Goal: Task Accomplishment & Management: Use online tool/utility

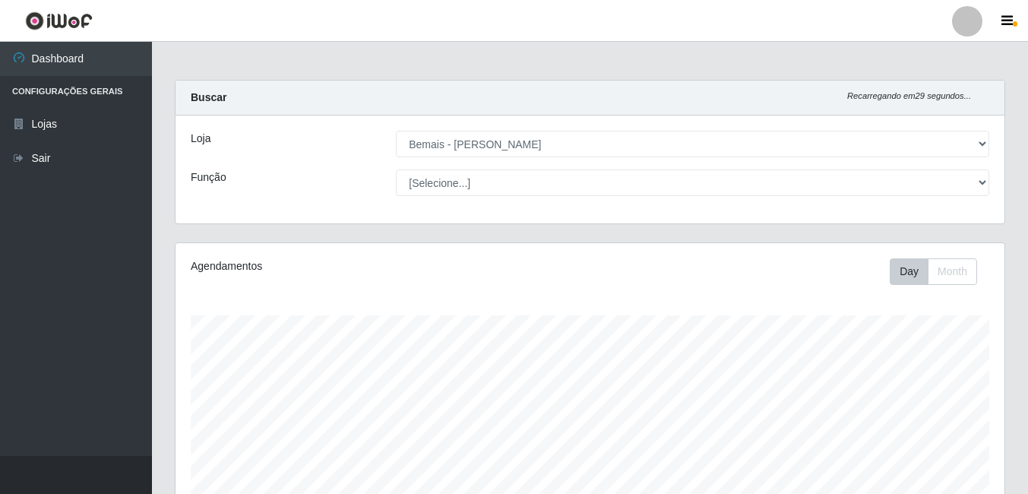
select select "230"
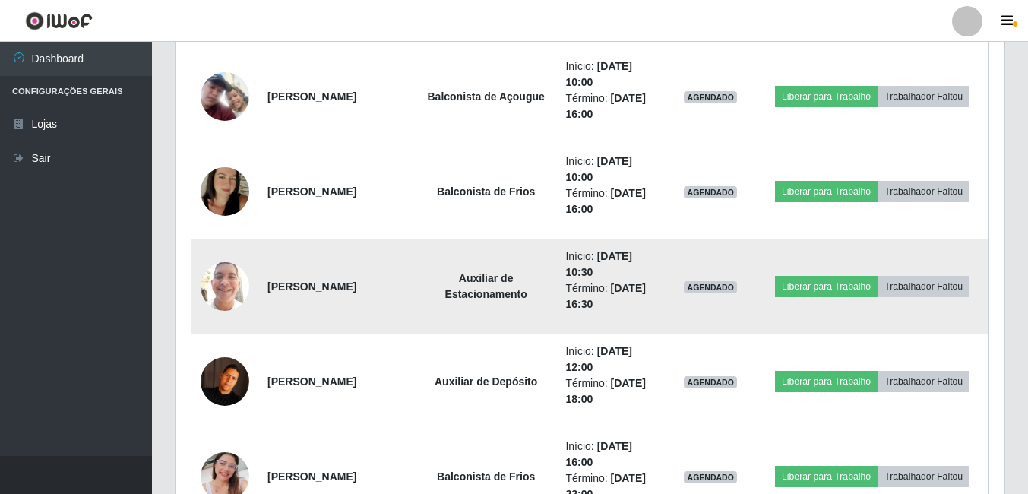
scroll to position [1004, 0]
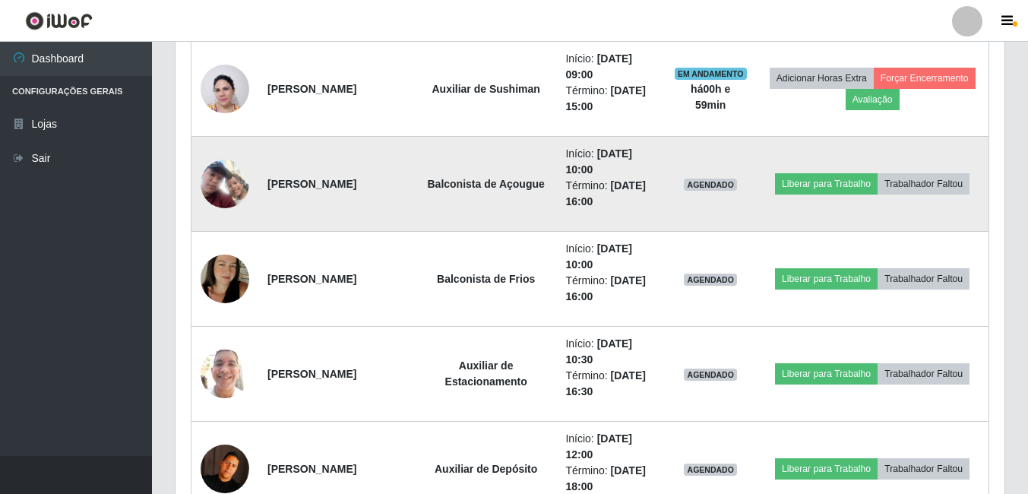
click at [236, 186] on img at bounding box center [225, 184] width 49 height 49
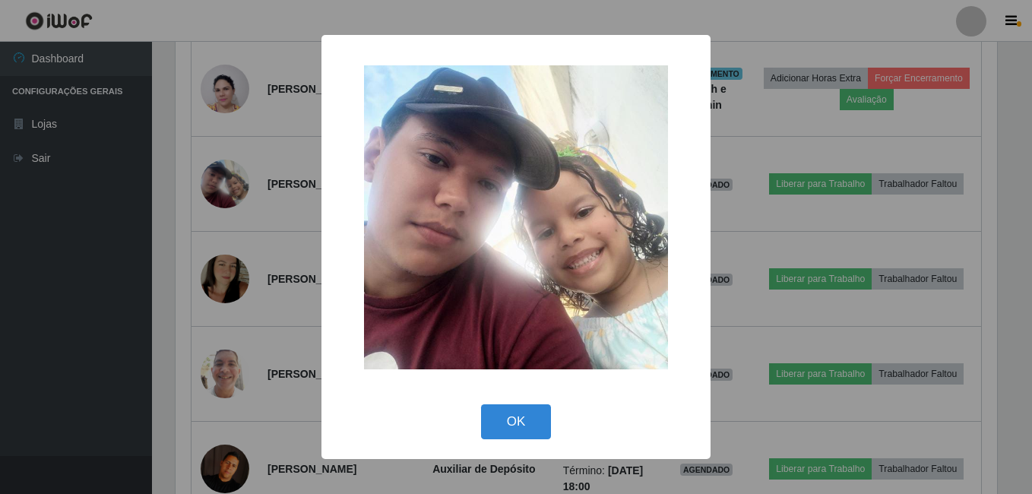
click at [267, 223] on div "× OK Cancel" at bounding box center [516, 247] width 1032 height 494
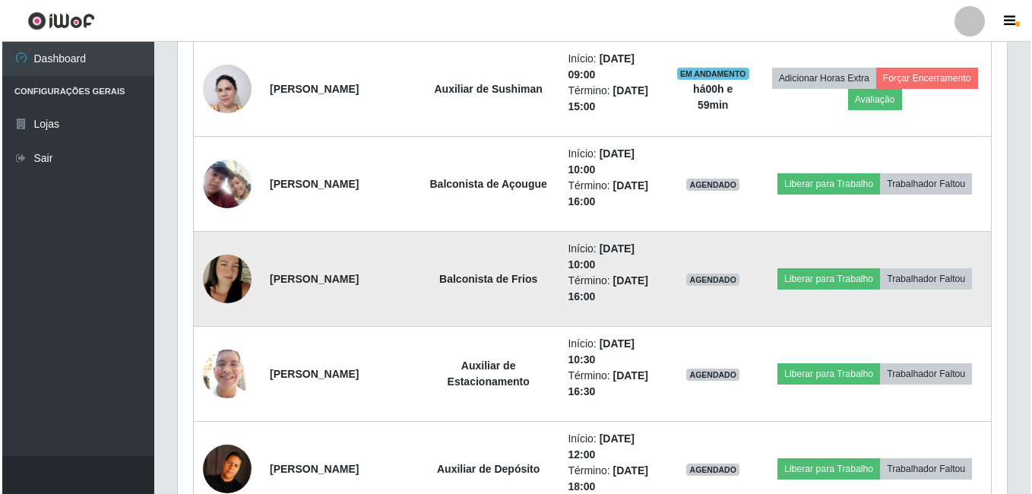
scroll to position [315, 829]
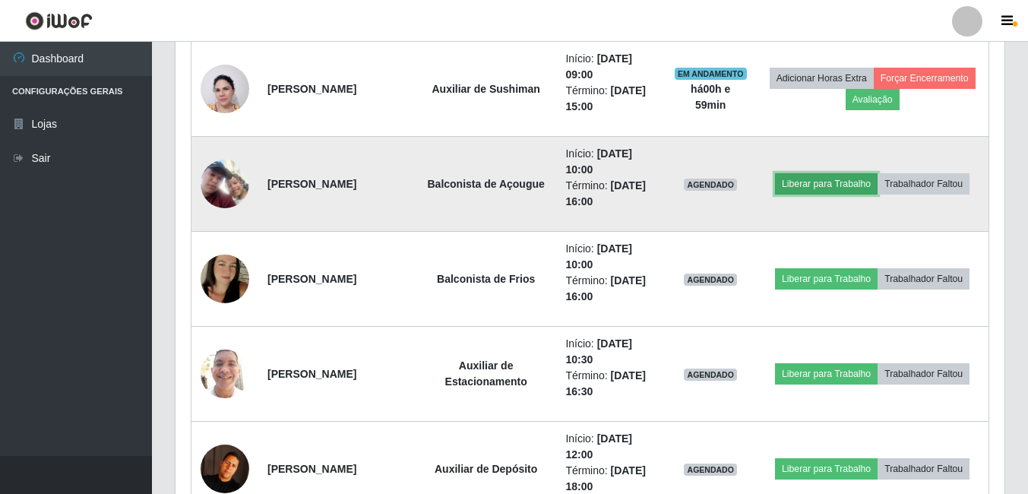
click at [840, 186] on button "Liberar para Trabalho" at bounding box center [826, 183] width 103 height 21
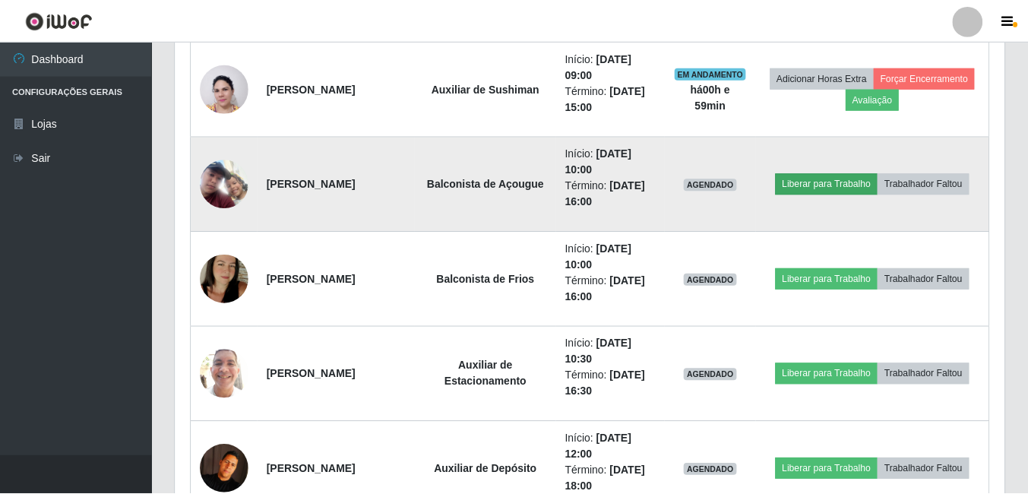
scroll to position [315, 821]
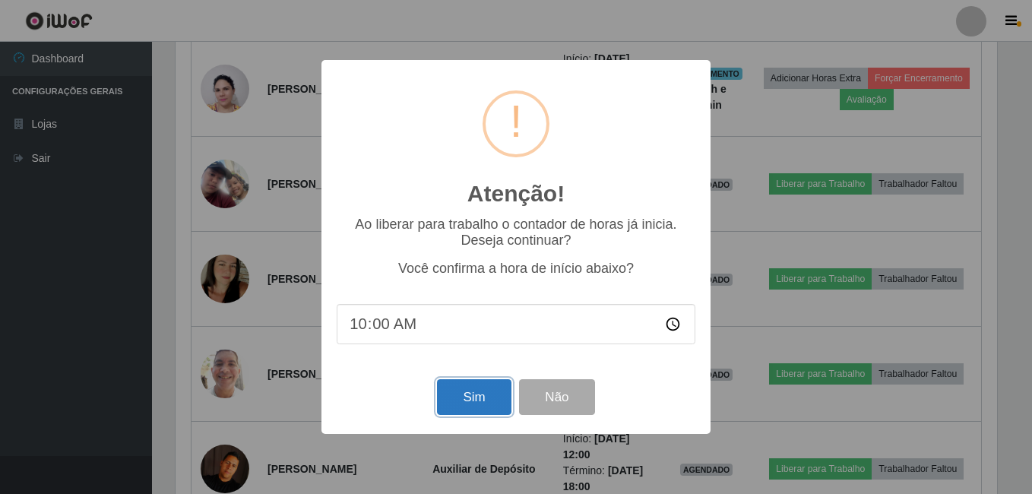
click at [470, 401] on button "Sim" at bounding box center [474, 397] width 74 height 36
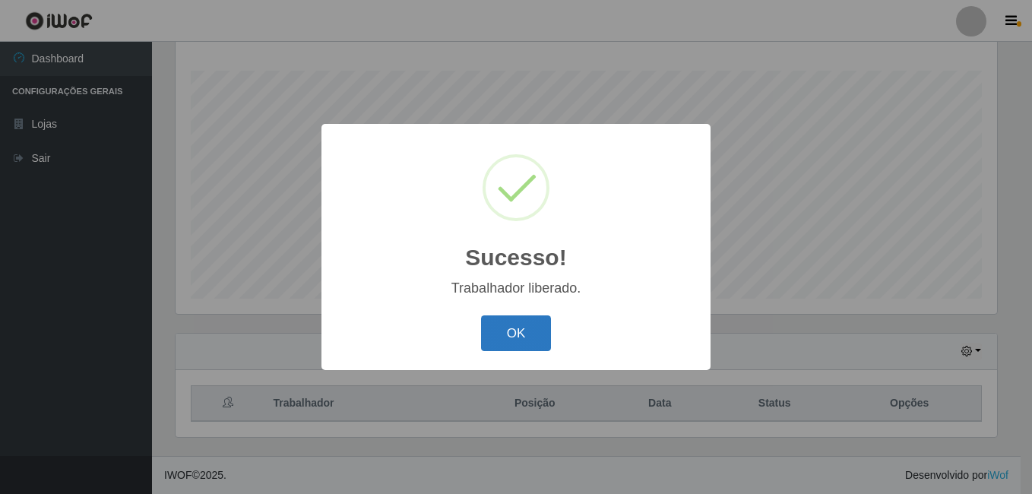
click at [514, 339] on button "OK" at bounding box center [516, 333] width 71 height 36
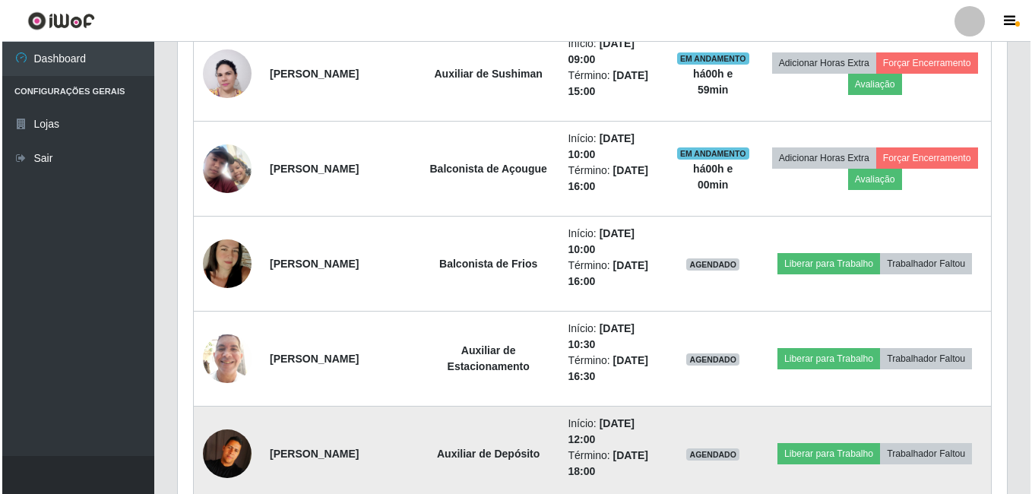
scroll to position [1004, 0]
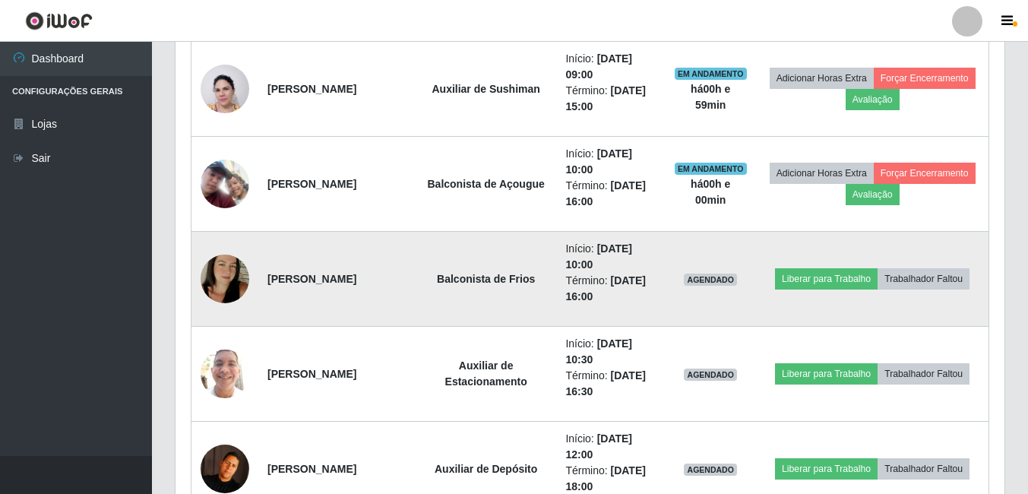
click at [233, 287] on img at bounding box center [225, 279] width 49 height 87
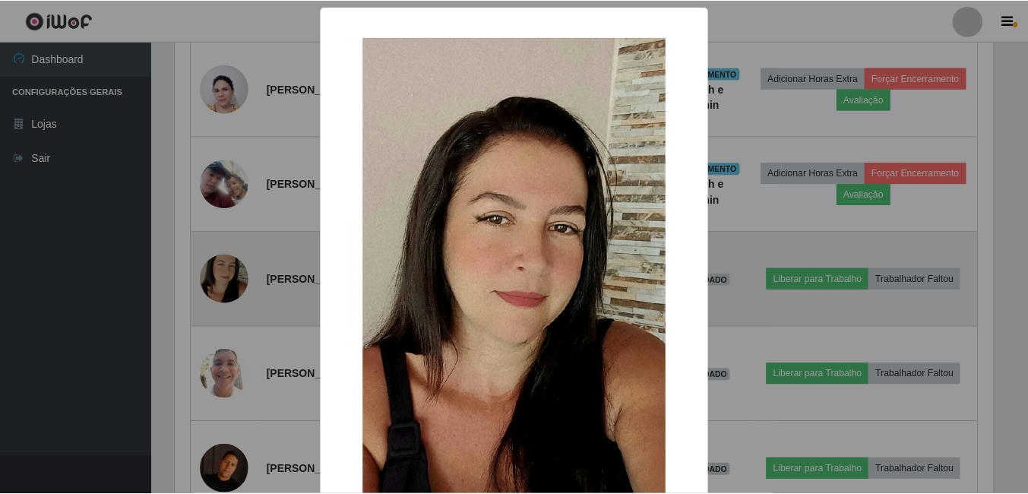
scroll to position [315, 821]
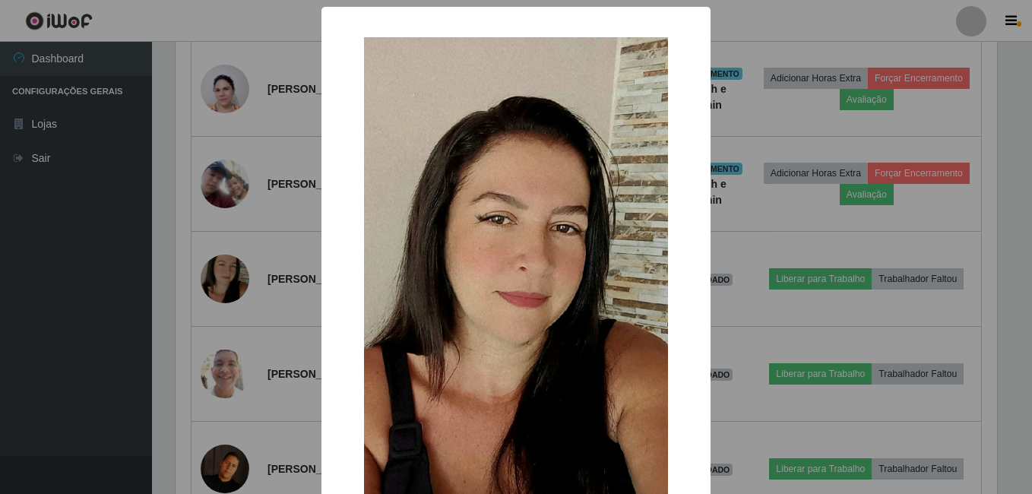
click at [255, 272] on div "× OK Cancel" at bounding box center [516, 247] width 1032 height 494
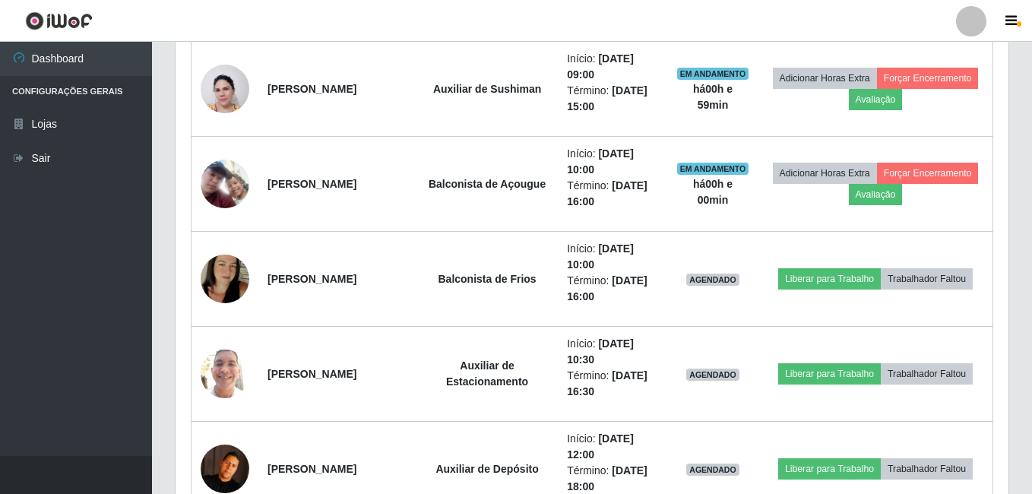
scroll to position [315, 829]
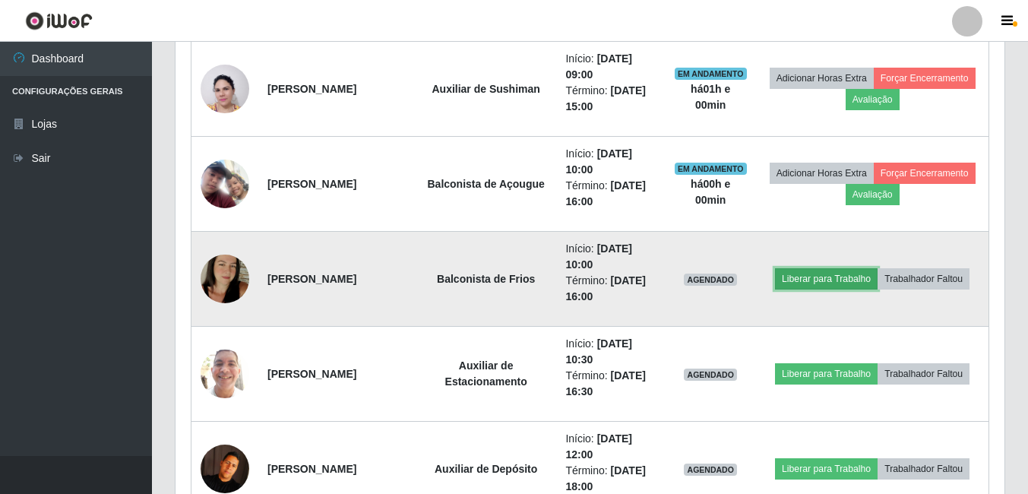
click at [835, 273] on button "Liberar para Trabalho" at bounding box center [826, 278] width 103 height 21
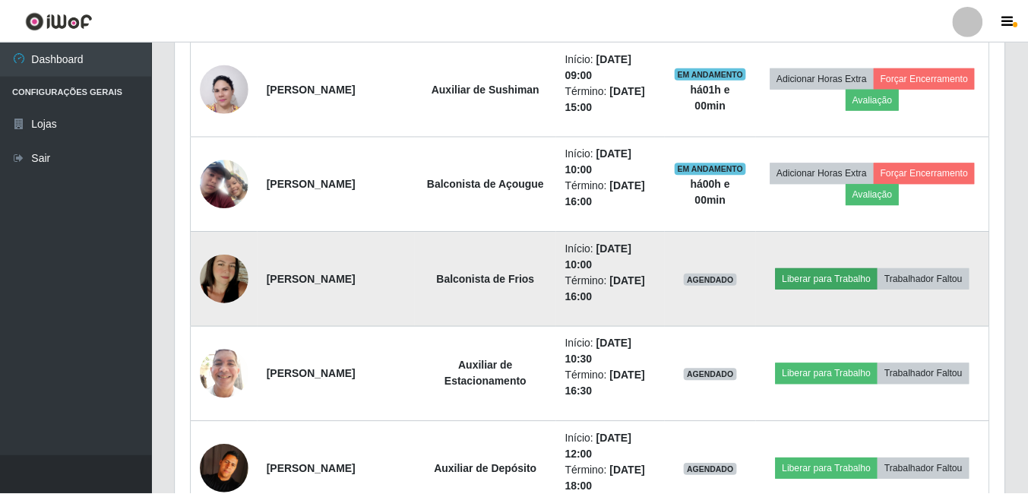
scroll to position [315, 821]
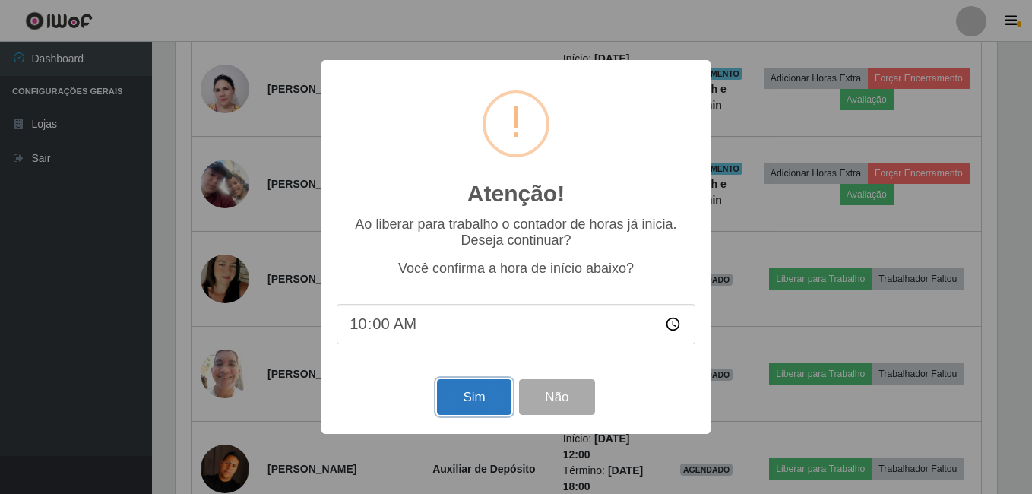
click at [459, 397] on button "Sim" at bounding box center [474, 397] width 74 height 36
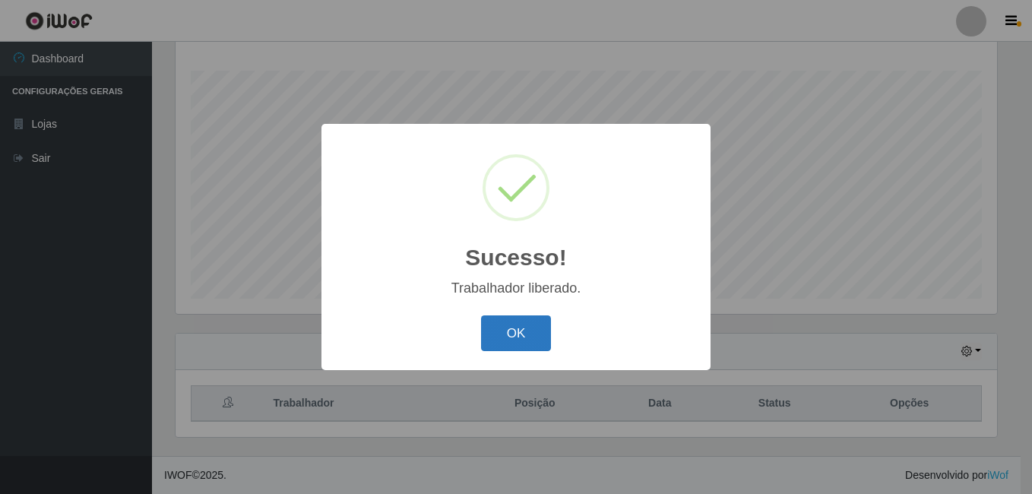
click at [503, 331] on button "OK" at bounding box center [516, 333] width 71 height 36
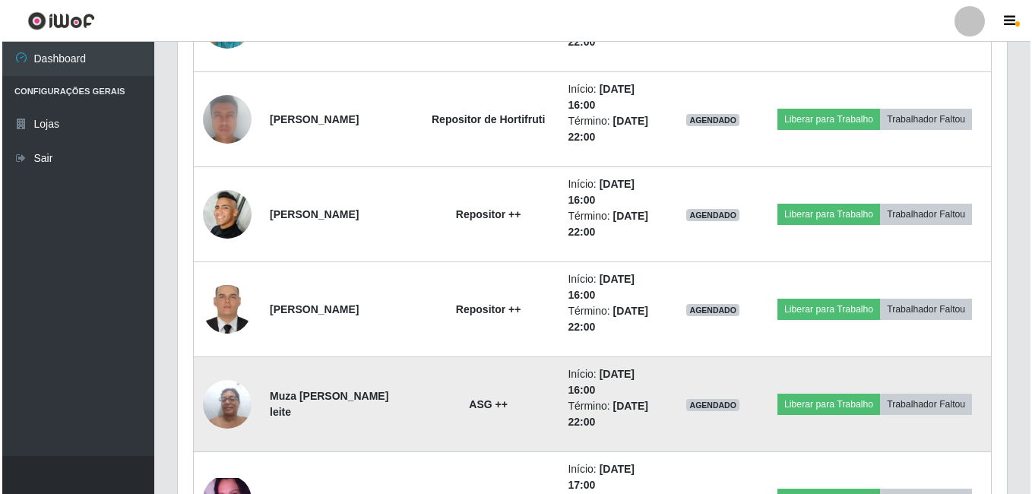
scroll to position [1612, 0]
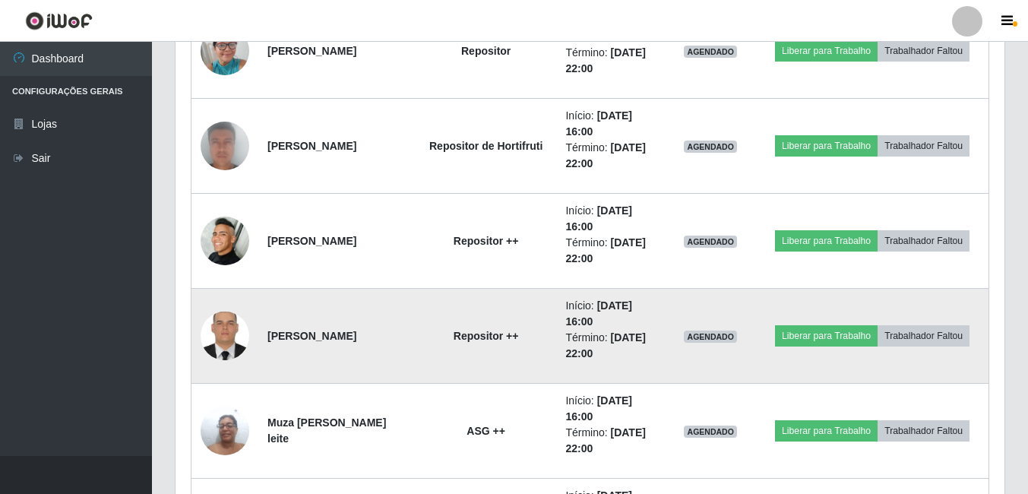
click at [239, 340] on img at bounding box center [225, 336] width 49 height 65
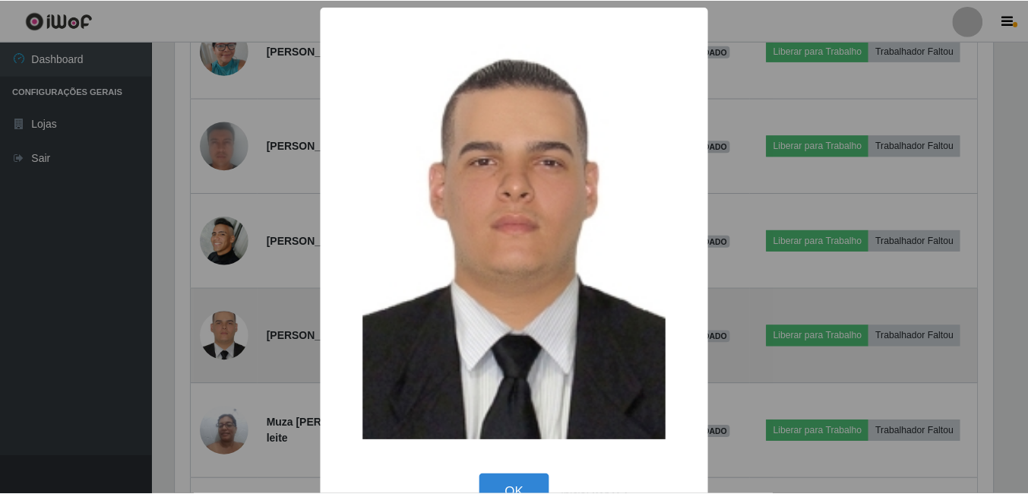
scroll to position [315, 821]
click at [239, 340] on div "× OK Cancel" at bounding box center [516, 247] width 1032 height 494
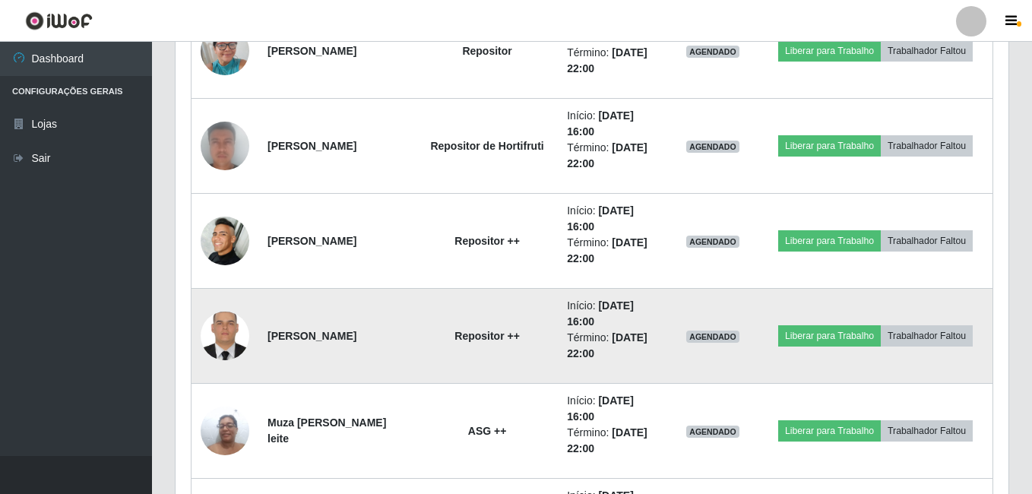
scroll to position [315, 829]
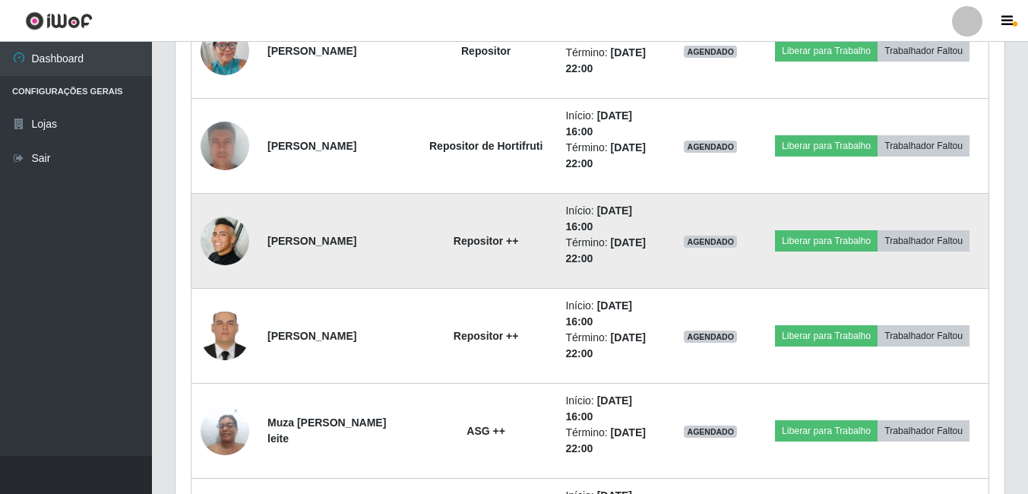
click at [221, 251] on img at bounding box center [225, 241] width 49 height 49
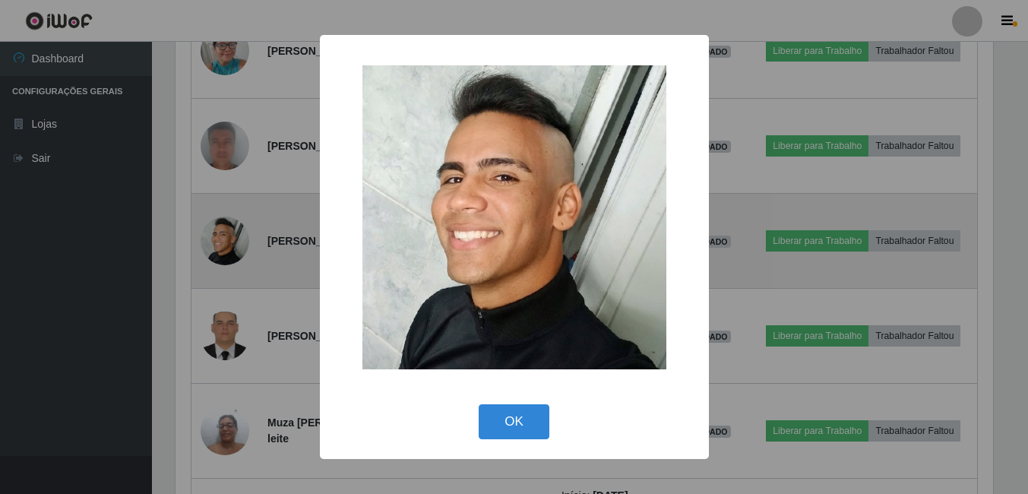
scroll to position [315, 821]
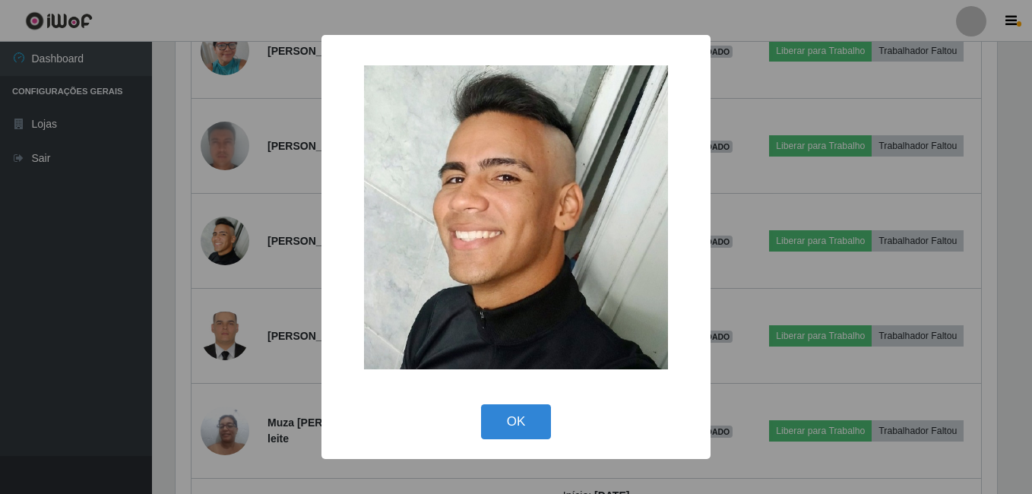
click at [233, 255] on div "× OK Cancel" at bounding box center [516, 247] width 1032 height 494
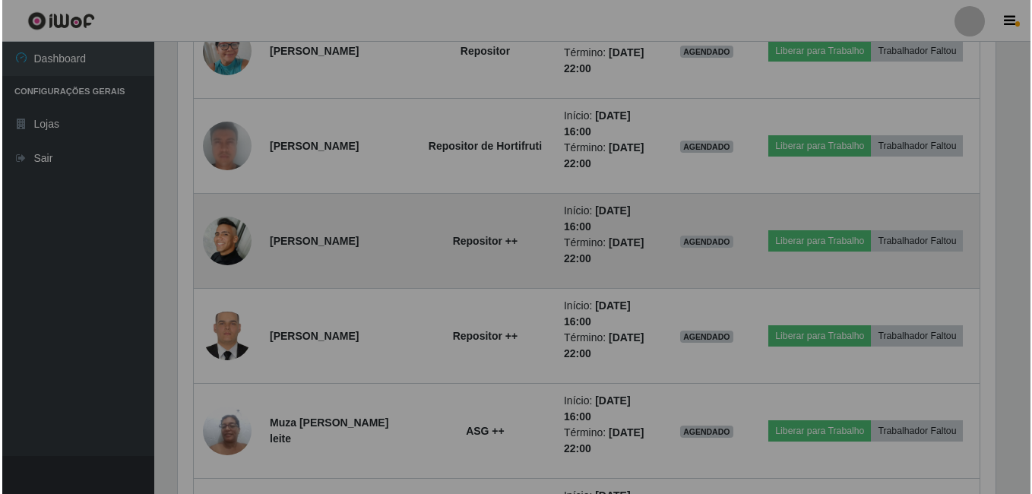
scroll to position [315, 829]
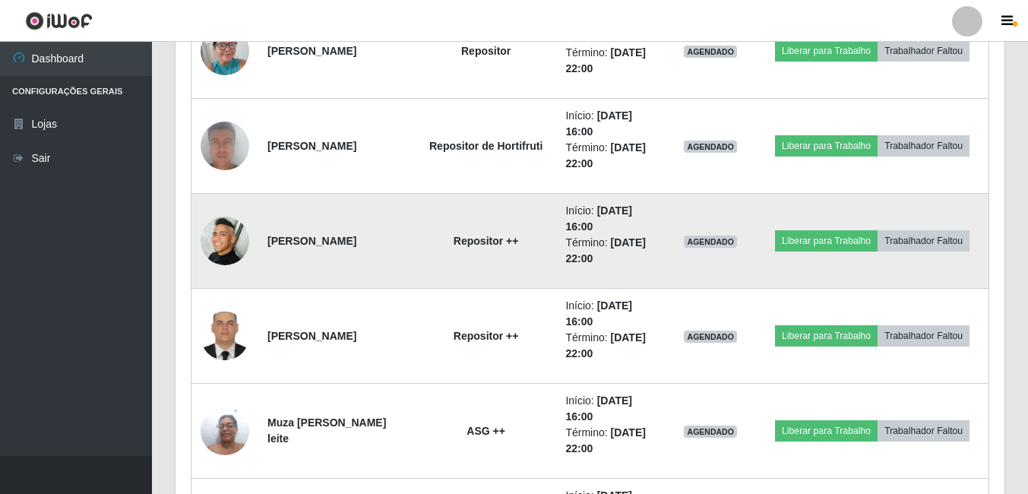
click at [227, 243] on img at bounding box center [225, 241] width 49 height 49
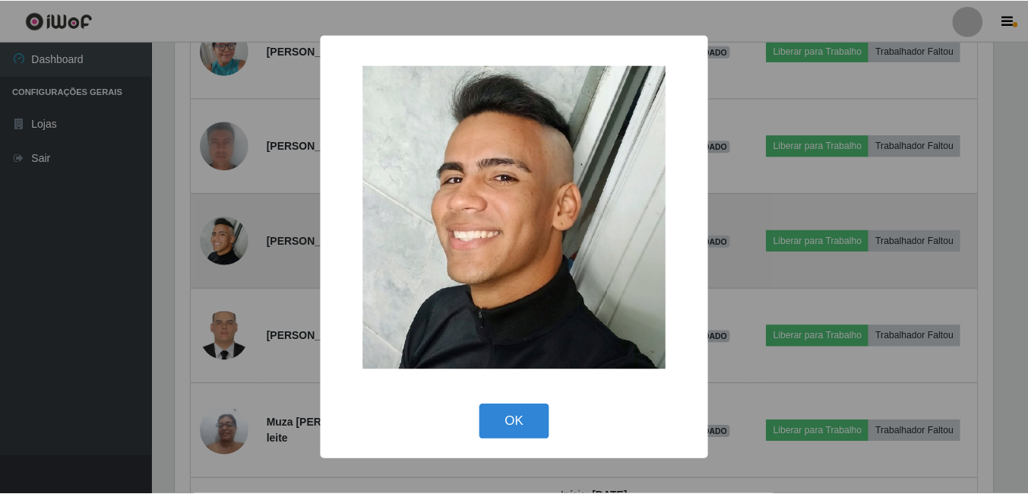
scroll to position [315, 821]
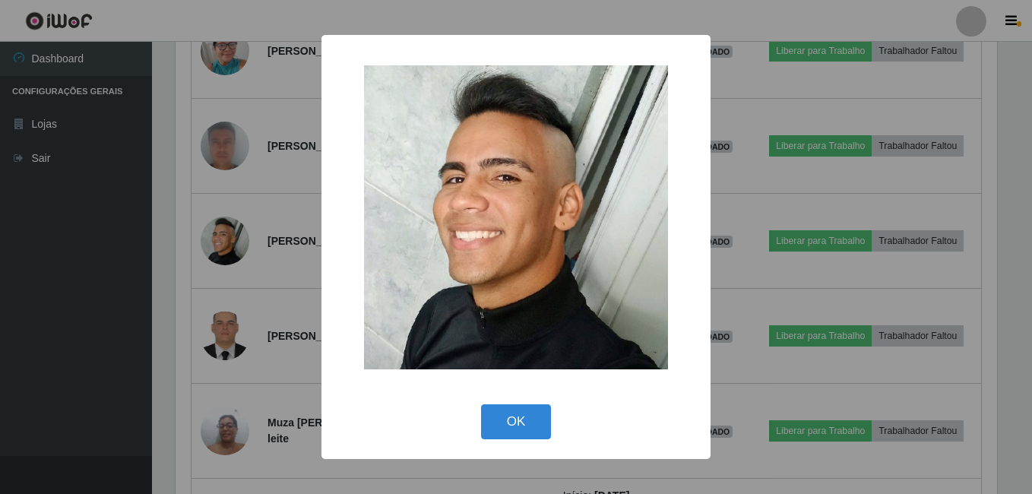
click at [226, 263] on div "× OK Cancel" at bounding box center [516, 247] width 1032 height 494
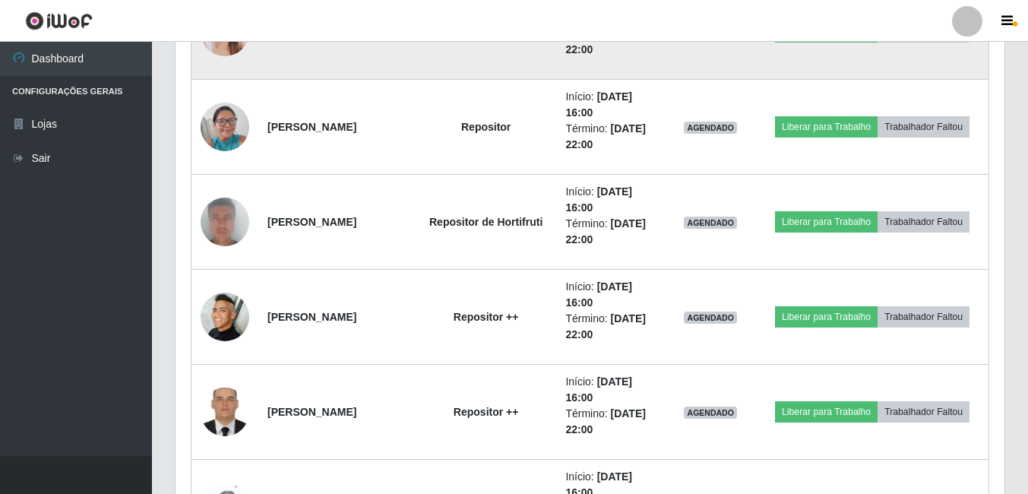
scroll to position [1612, 0]
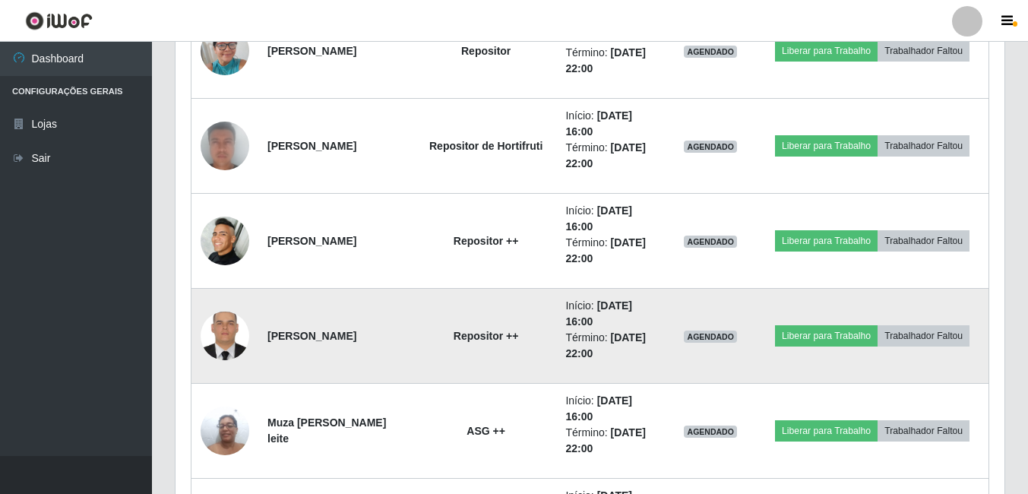
click at [237, 343] on img at bounding box center [225, 336] width 49 height 65
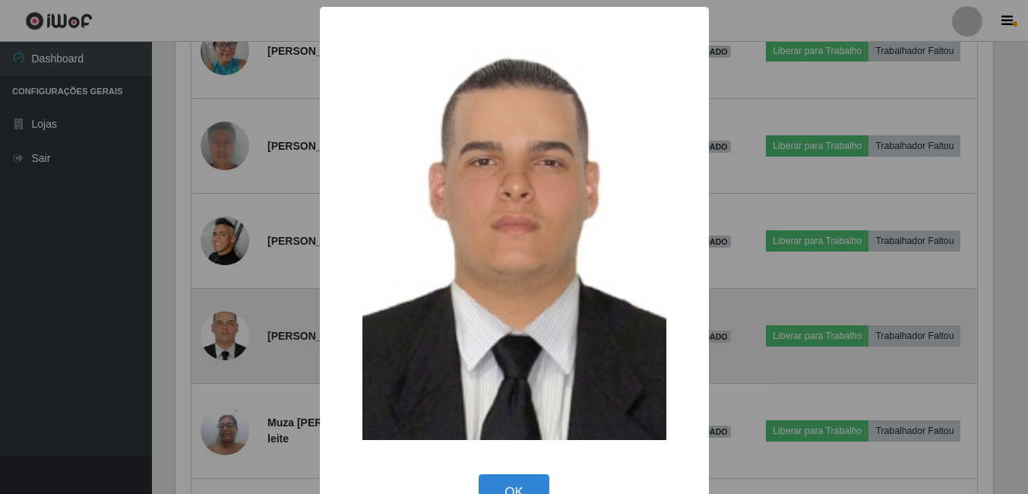
scroll to position [315, 821]
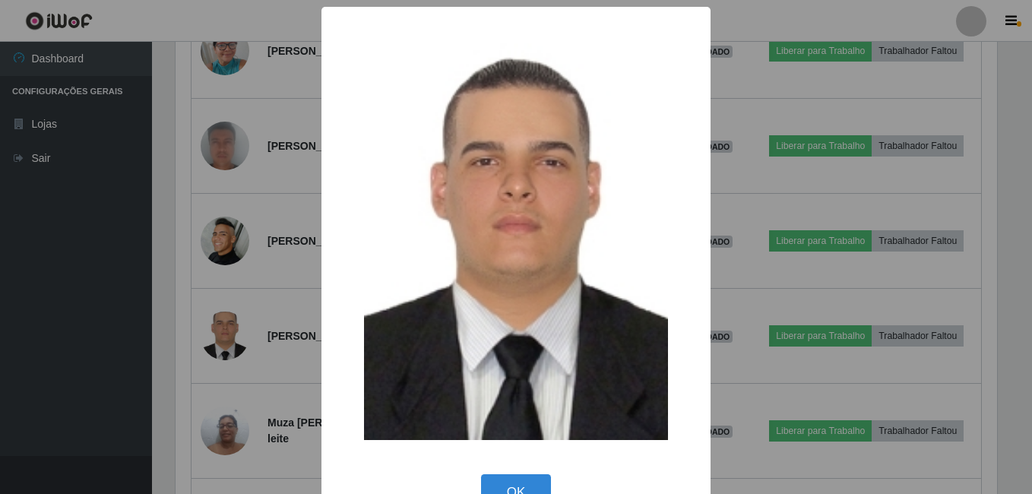
click at [252, 264] on div "× OK Cancel" at bounding box center [516, 247] width 1032 height 494
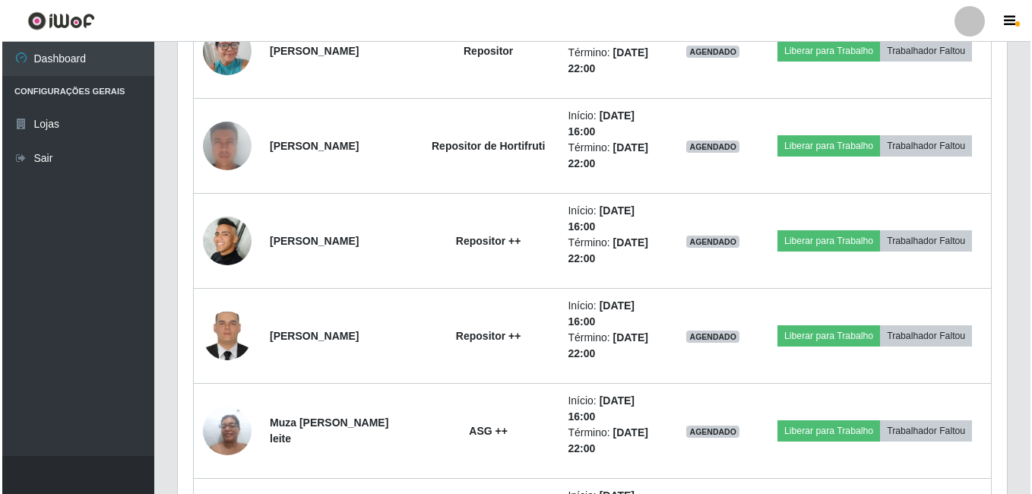
scroll to position [315, 829]
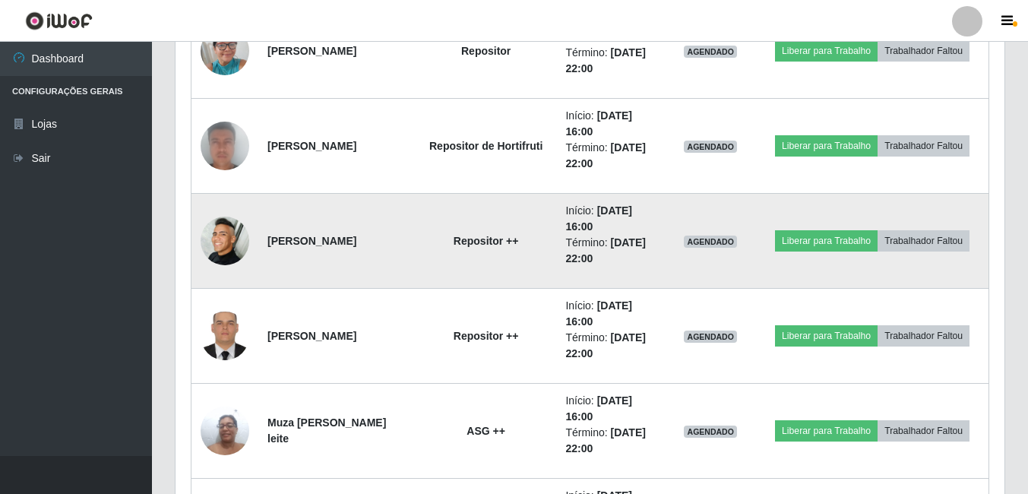
click at [234, 248] on img at bounding box center [225, 241] width 49 height 49
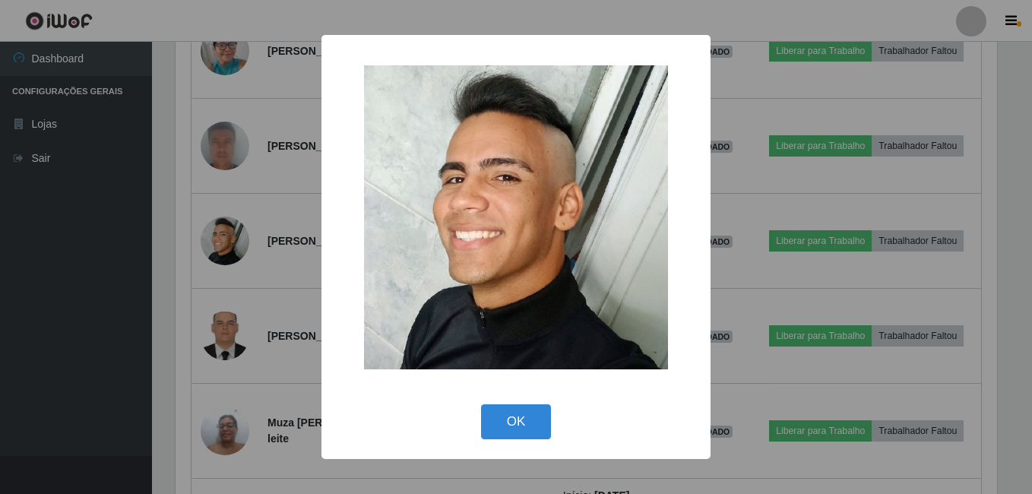
click at [236, 249] on div "× OK Cancel" at bounding box center [516, 247] width 1032 height 494
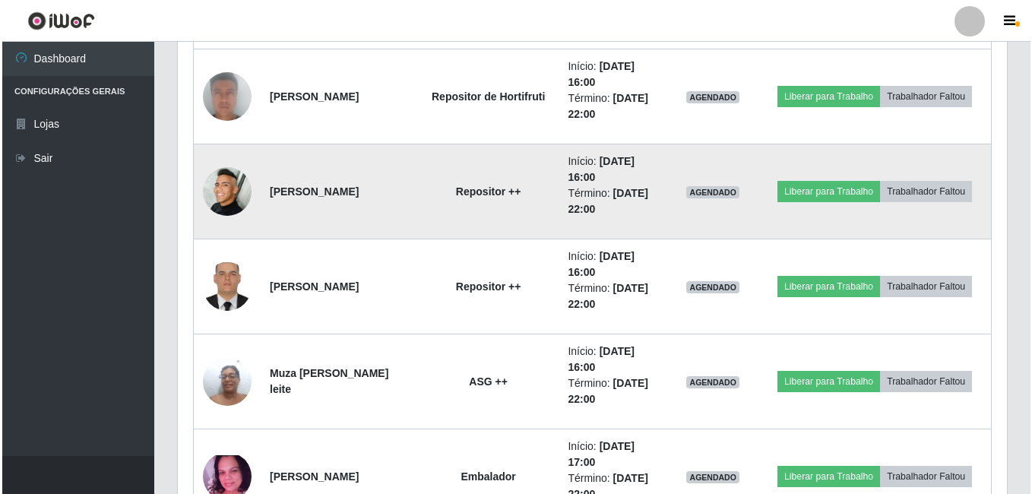
scroll to position [1688, 0]
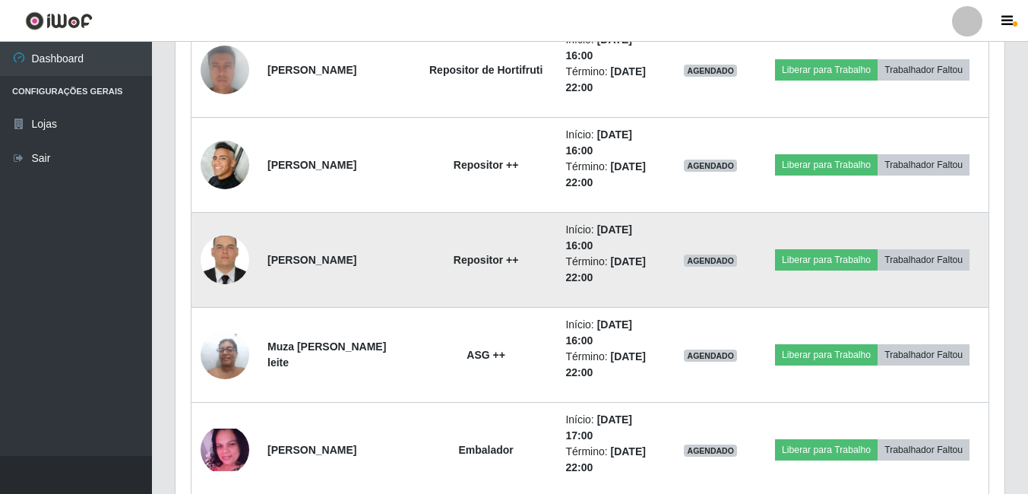
click at [220, 274] on img at bounding box center [225, 260] width 49 height 65
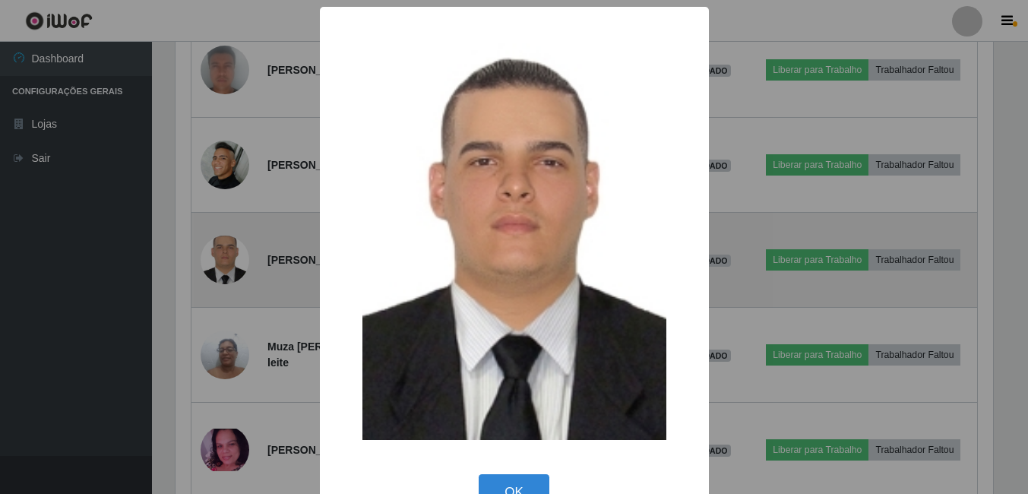
scroll to position [315, 821]
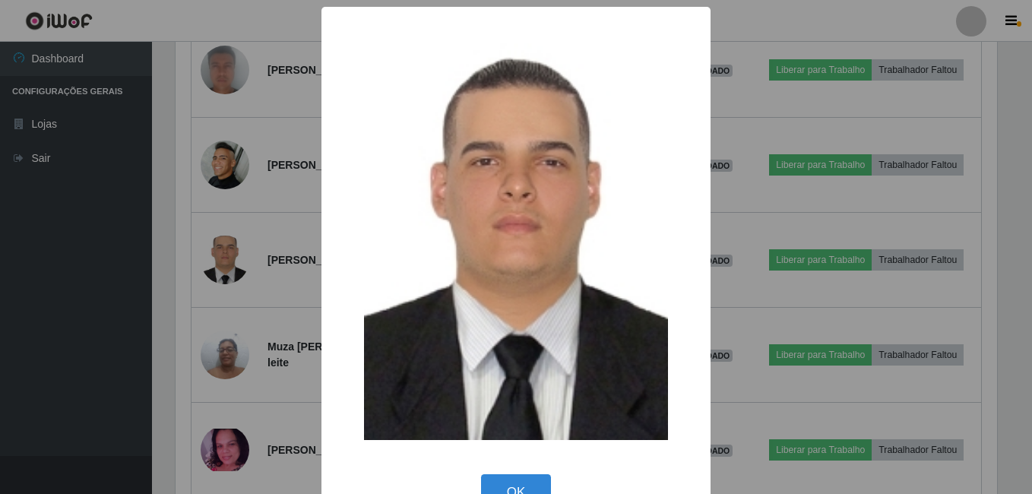
click at [242, 255] on div "× OK Cancel" at bounding box center [516, 247] width 1032 height 494
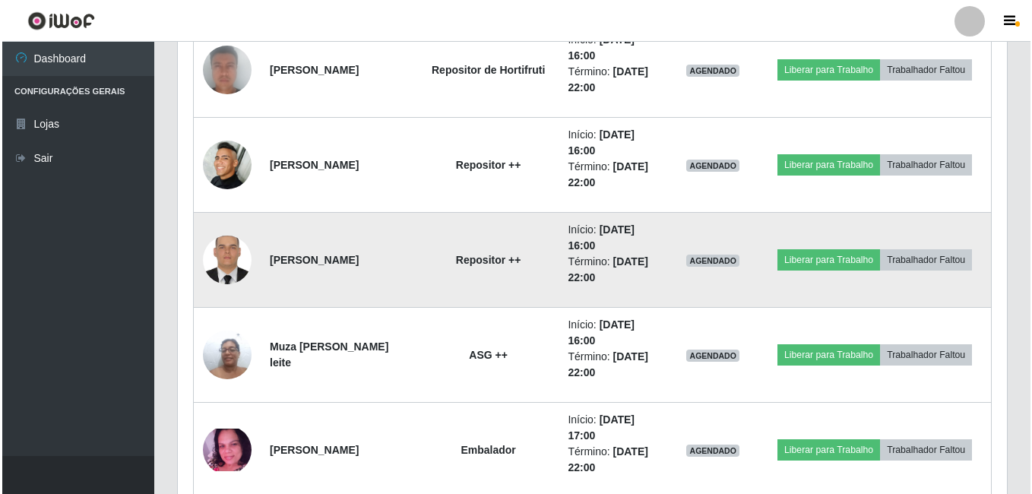
scroll to position [1764, 0]
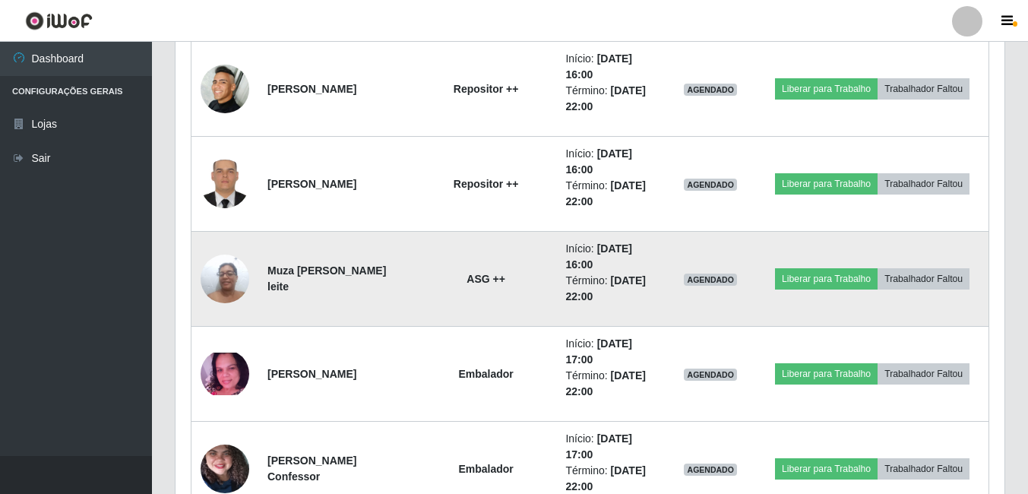
click at [233, 283] on img at bounding box center [225, 278] width 49 height 65
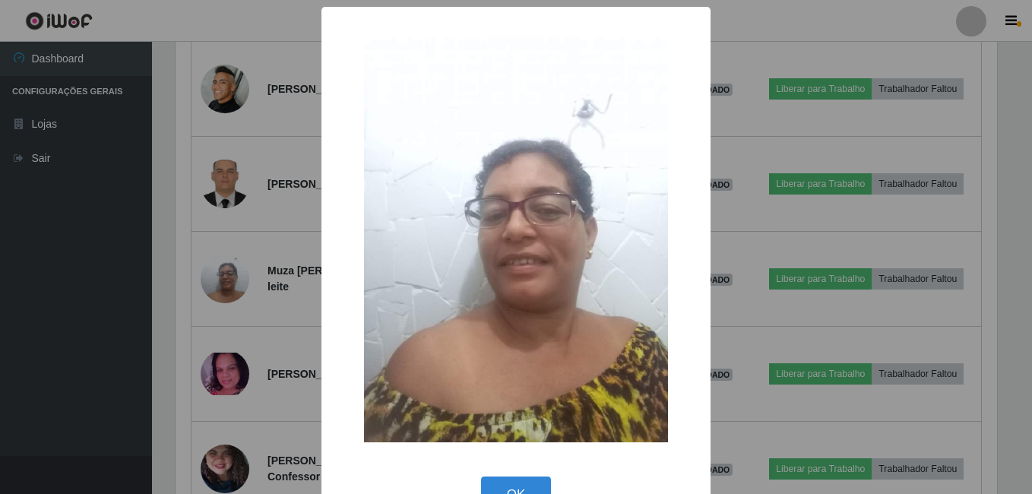
click at [245, 276] on div "× OK Cancel" at bounding box center [516, 247] width 1032 height 494
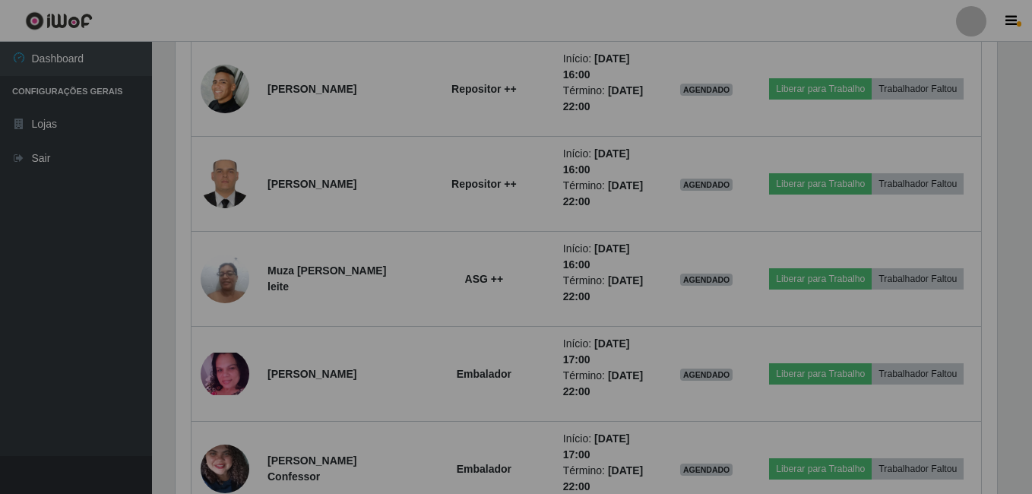
scroll to position [315, 829]
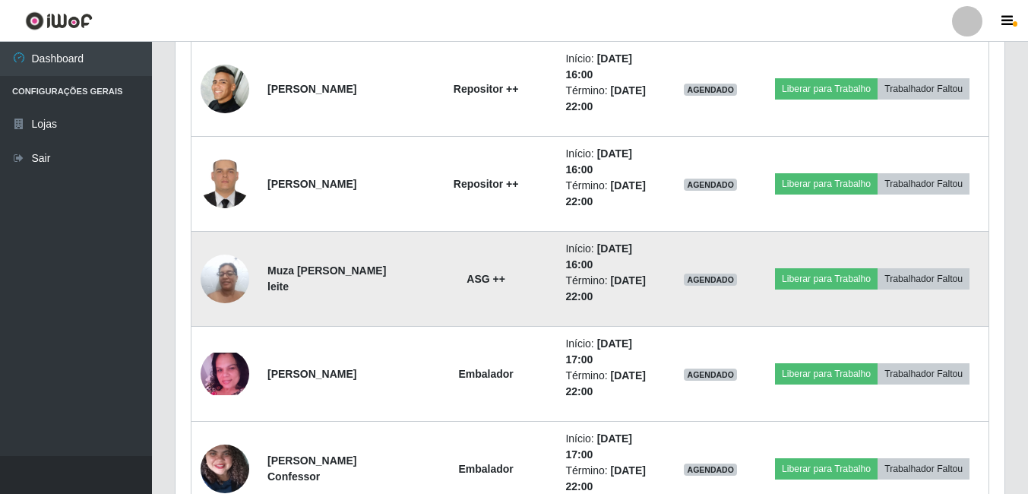
click at [231, 282] on img at bounding box center [225, 278] width 49 height 65
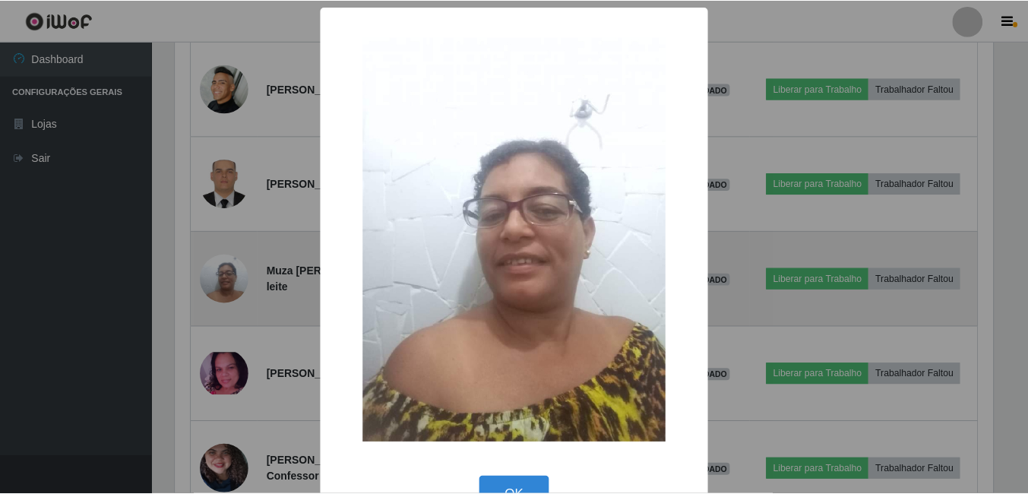
scroll to position [315, 821]
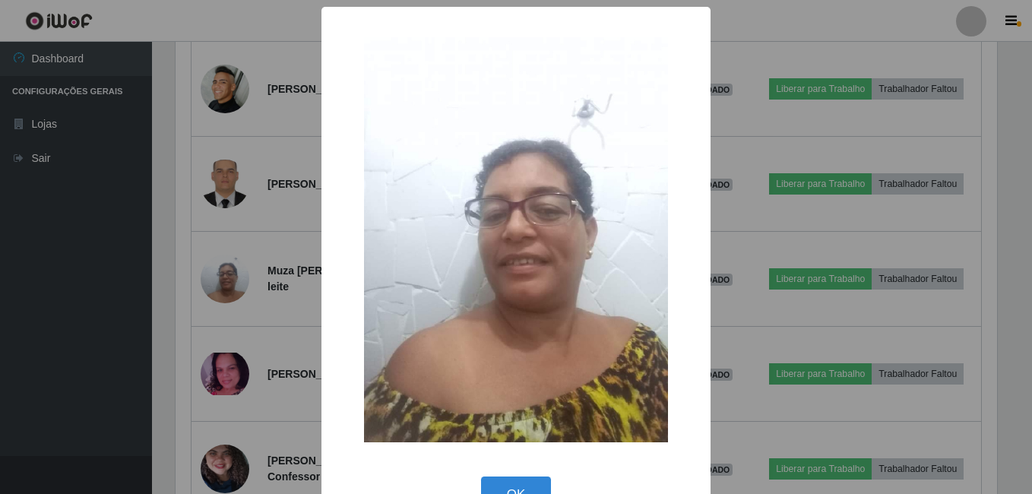
click at [246, 298] on div "× OK Cancel" at bounding box center [516, 247] width 1032 height 494
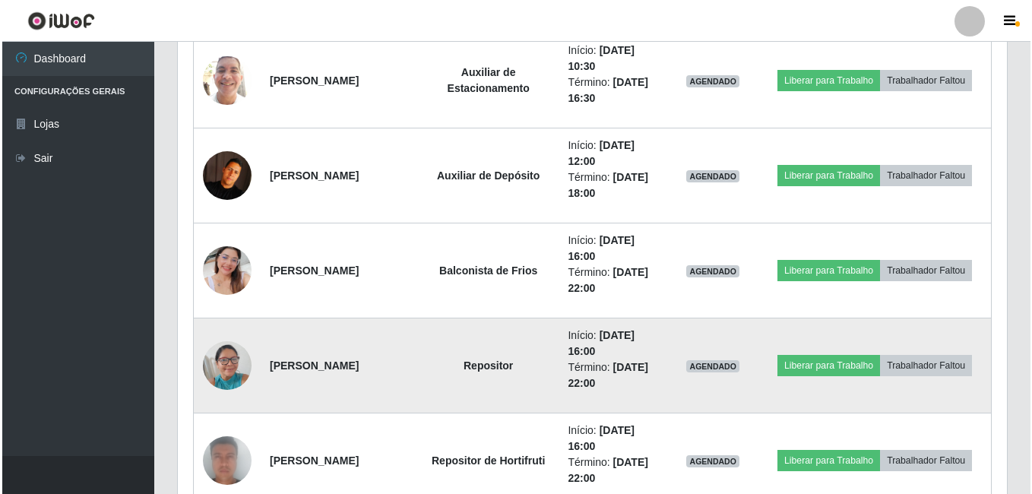
scroll to position [1308, 0]
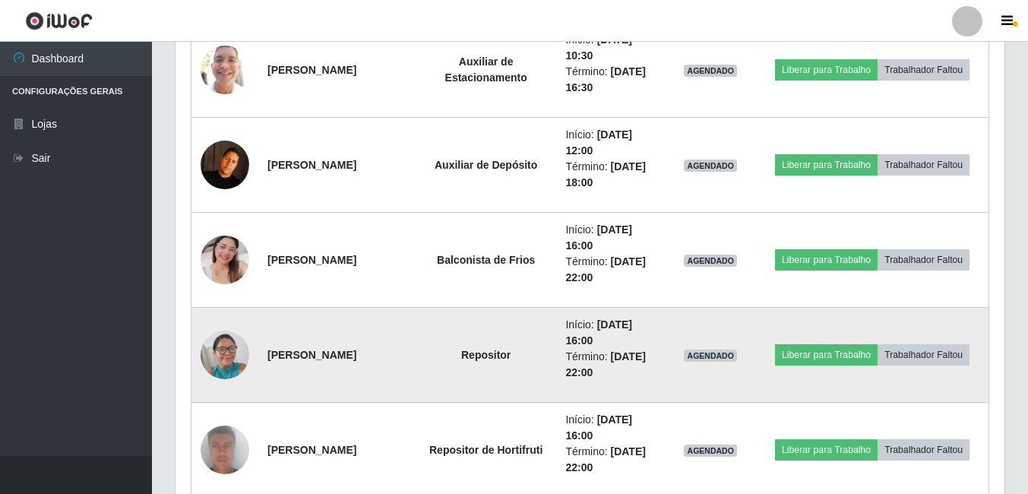
click at [219, 359] on img at bounding box center [225, 354] width 49 height 65
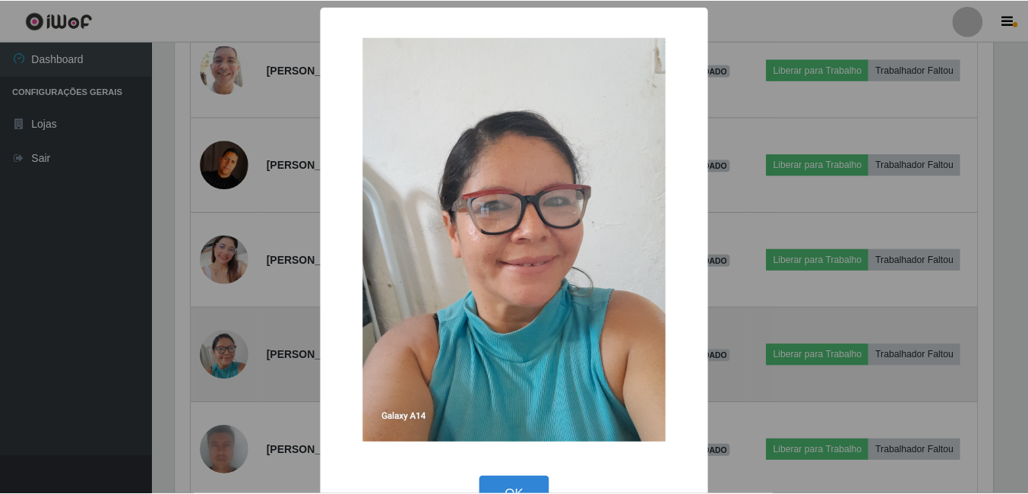
scroll to position [315, 821]
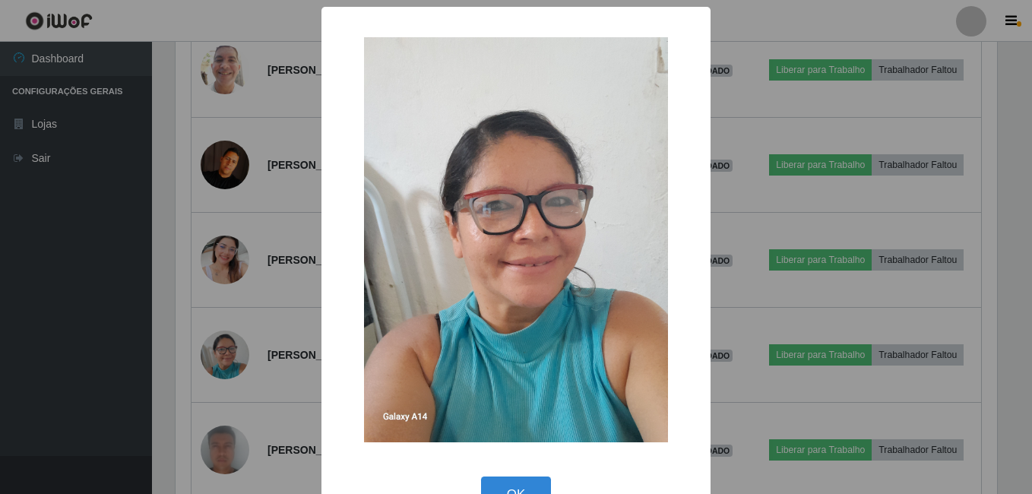
click at [245, 338] on div "× OK Cancel" at bounding box center [516, 247] width 1032 height 494
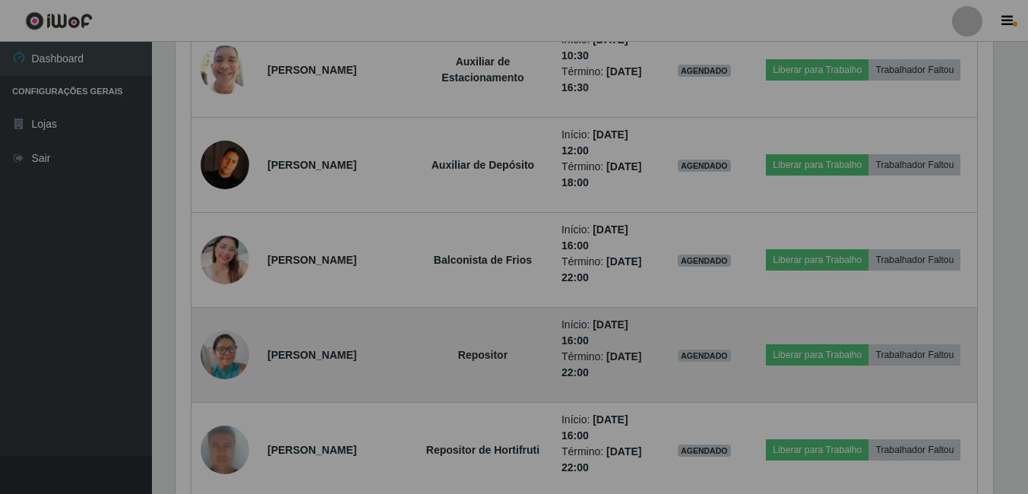
scroll to position [0, 0]
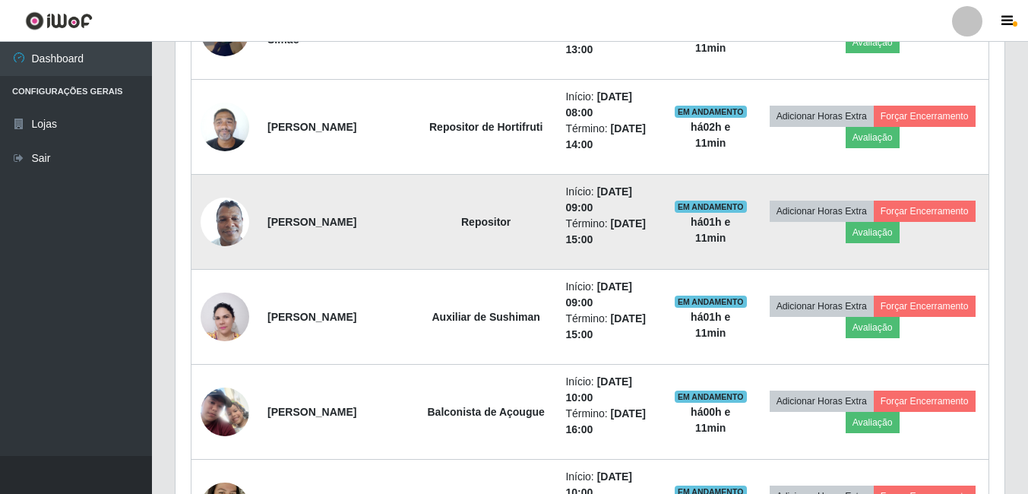
click at [231, 230] on img at bounding box center [225, 221] width 49 height 65
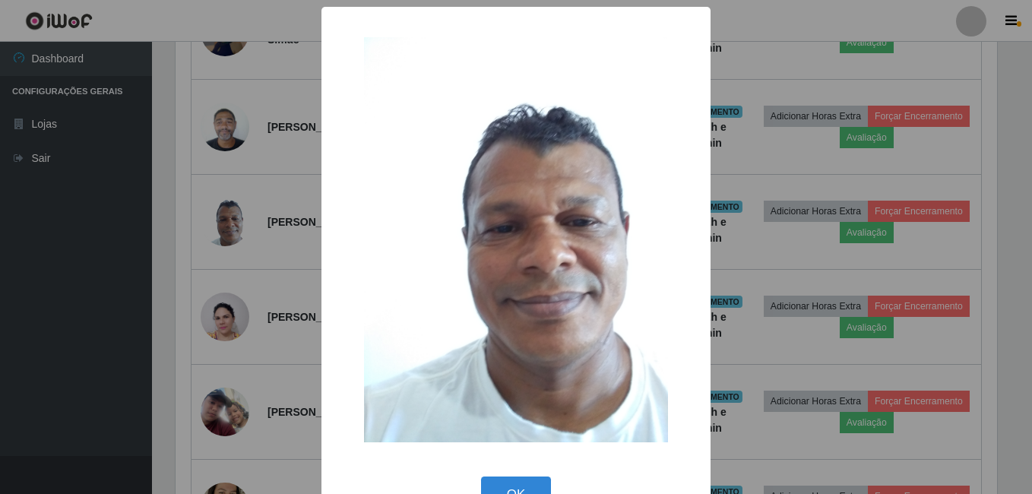
click at [265, 245] on div "× OK Cancel" at bounding box center [516, 247] width 1032 height 494
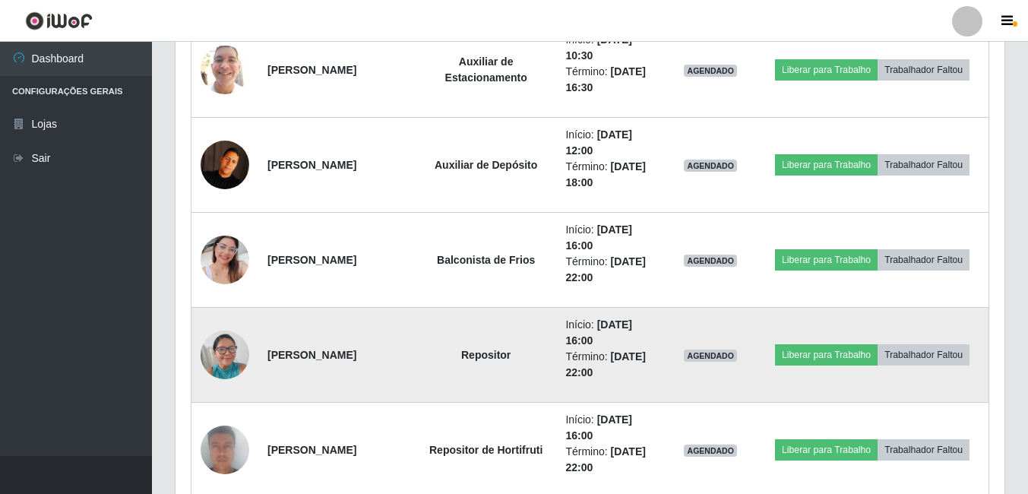
click at [237, 359] on img at bounding box center [225, 354] width 49 height 65
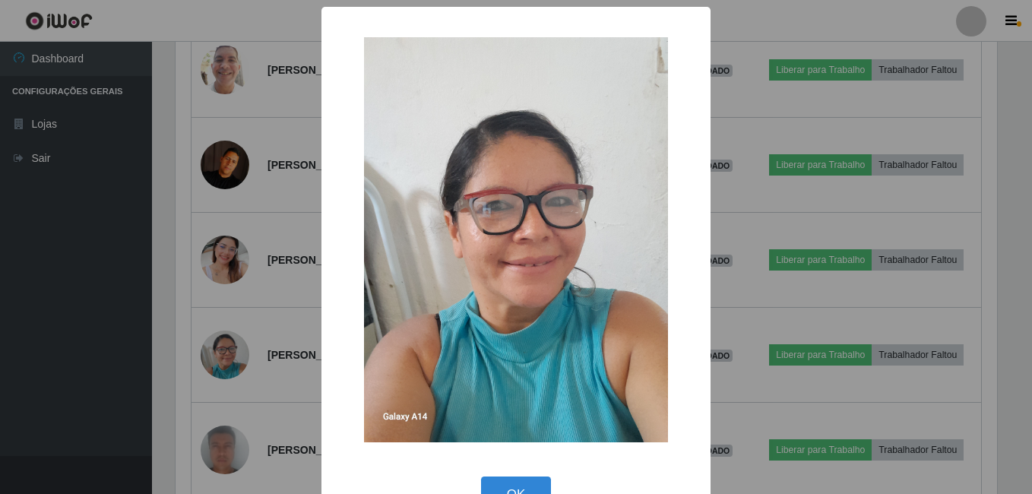
click at [238, 359] on div "× OK Cancel" at bounding box center [516, 247] width 1032 height 494
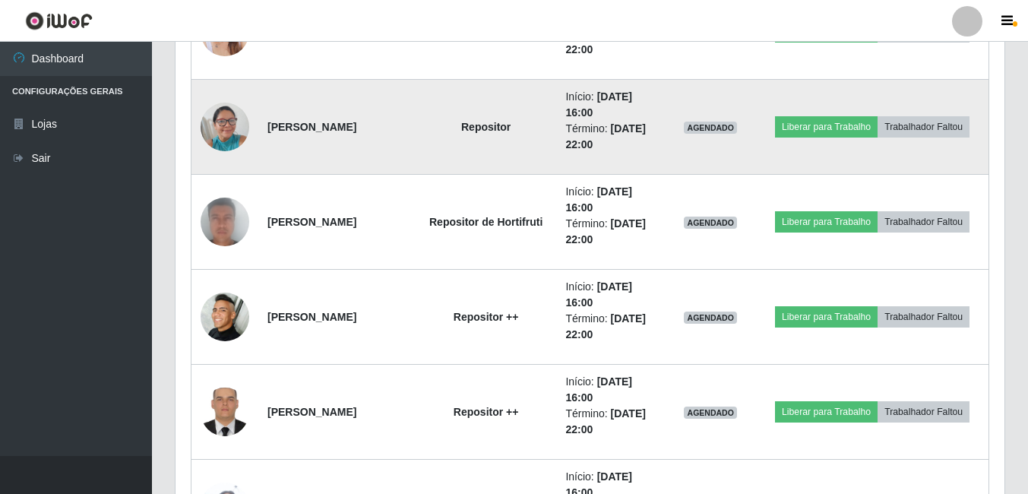
click at [236, 129] on img at bounding box center [225, 126] width 49 height 65
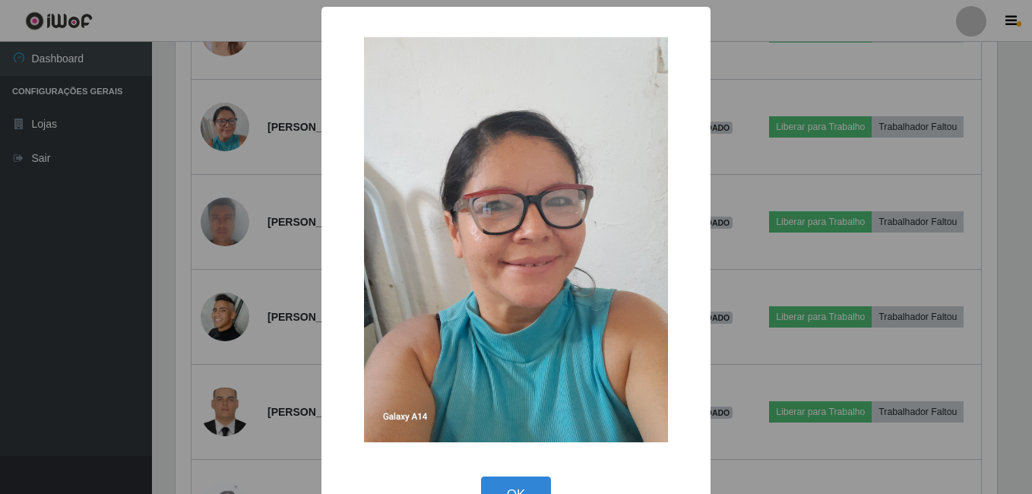
click at [251, 162] on div "× OK Cancel" at bounding box center [516, 247] width 1032 height 494
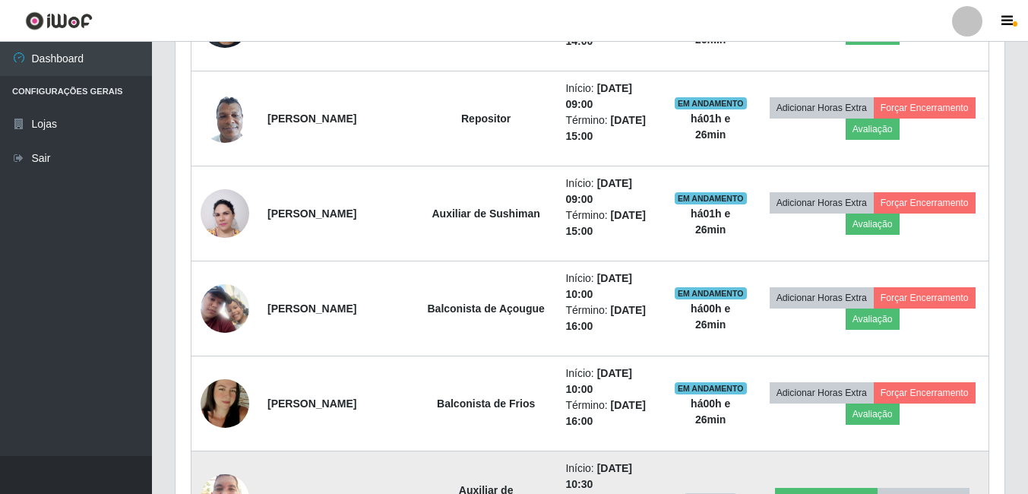
scroll to position [1080, 0]
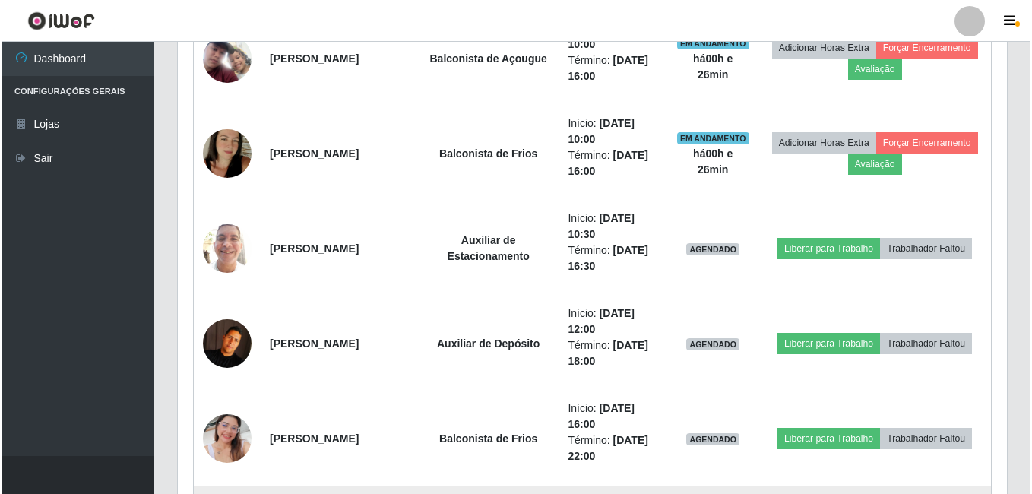
scroll to position [1156, 0]
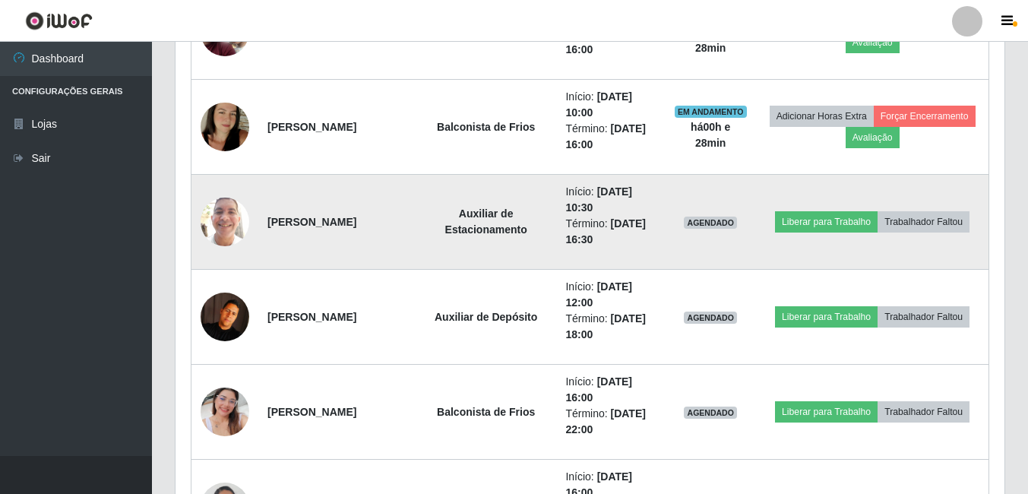
click at [802, 209] on td "Liberar para Trabalho Trabalhador Faltou" at bounding box center [872, 222] width 233 height 95
click at [802, 208] on td "Liberar para Trabalho Trabalhador Faltou" at bounding box center [872, 222] width 233 height 95
click at [834, 223] on button "Liberar para Trabalho" at bounding box center [826, 221] width 103 height 21
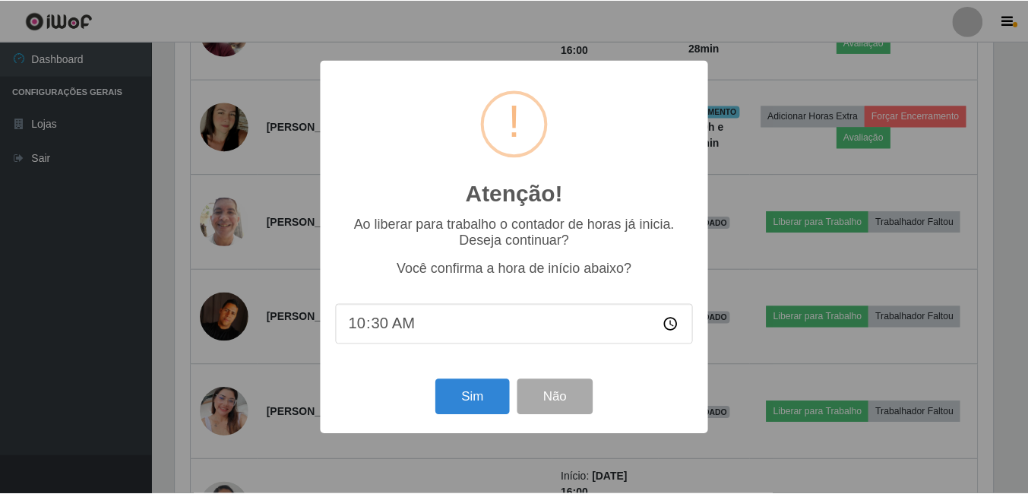
scroll to position [315, 821]
click at [467, 384] on button "Sim" at bounding box center [474, 397] width 74 height 36
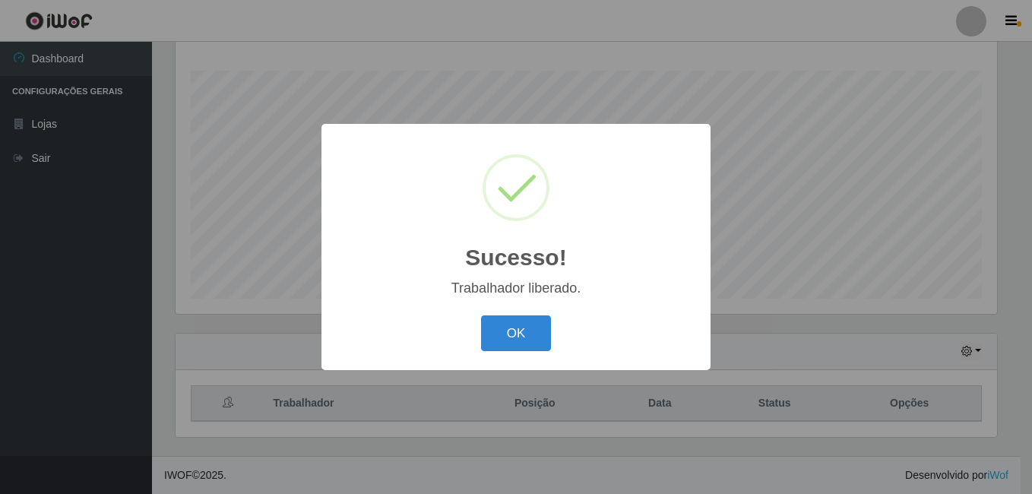
click at [481, 315] on button "OK" at bounding box center [516, 333] width 71 height 36
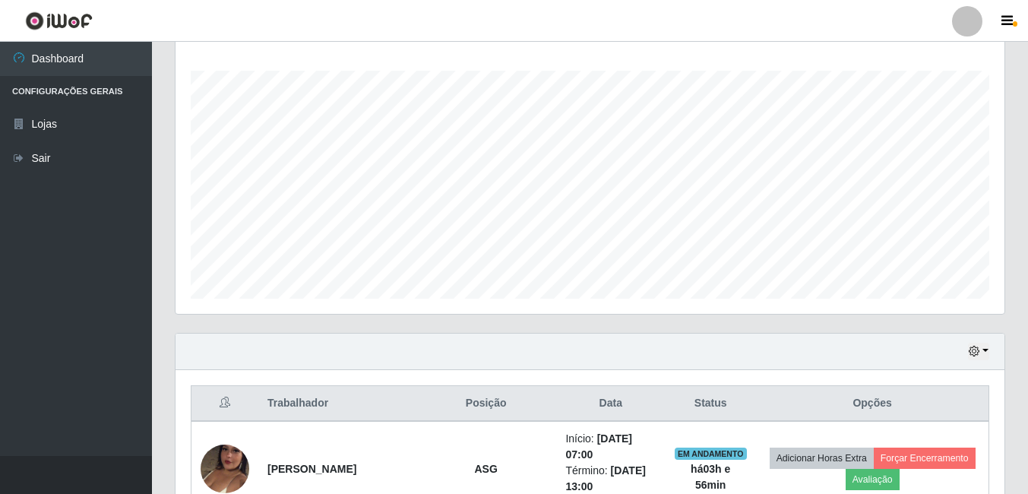
scroll to position [315, 829]
